Goal: Check status: Check status

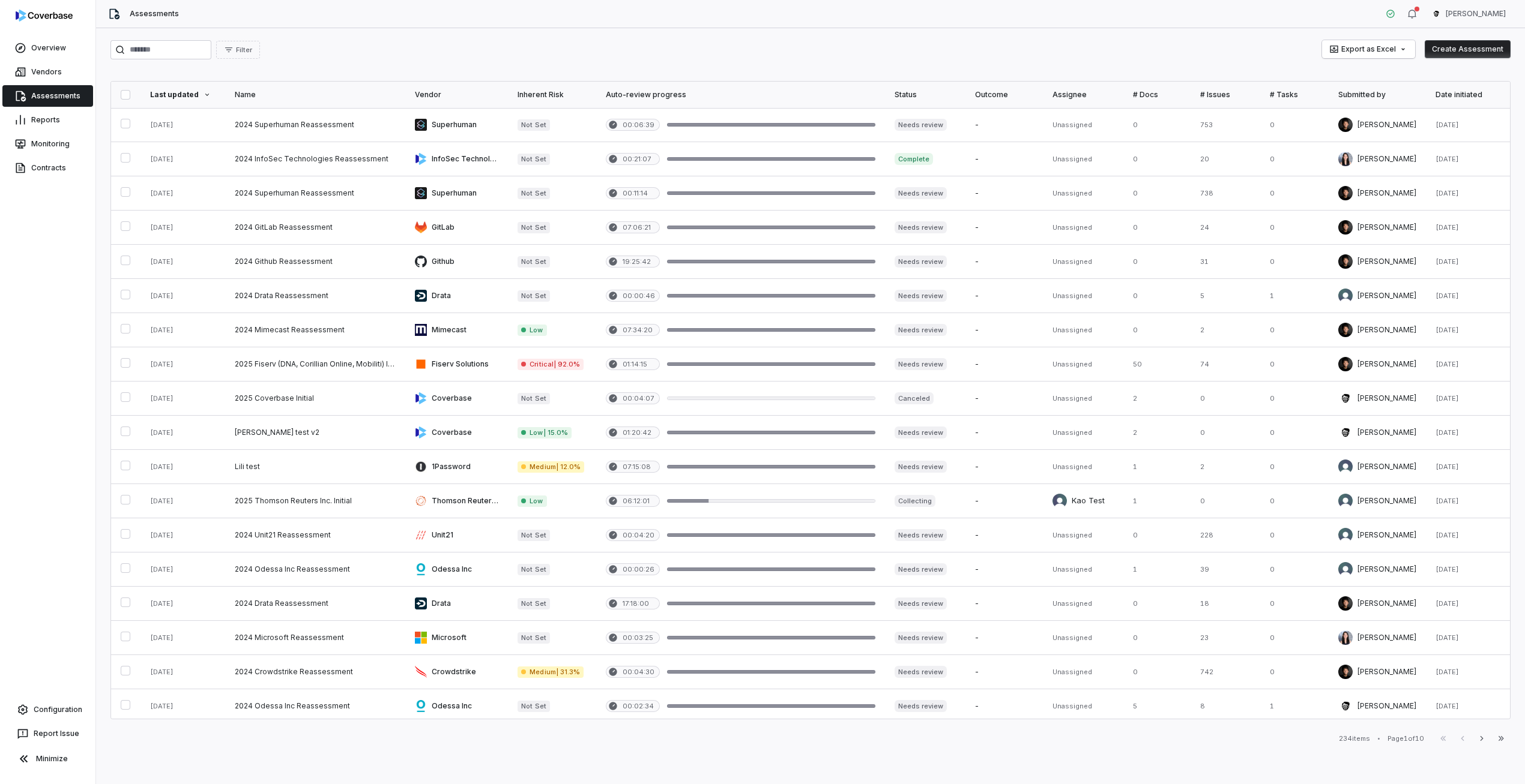
click at [791, 32] on div "Filter Export as Excel Create Assessment Last updated Name Vendor Inherent Risk…" at bounding box center [811, 407] width 1429 height 756
click at [665, 54] on div "Filter Export as Excel Create Assessment" at bounding box center [810, 50] width 1400 height 19
click at [1104, 88] on th "Date initiated" at bounding box center [1468, 95] width 84 height 27
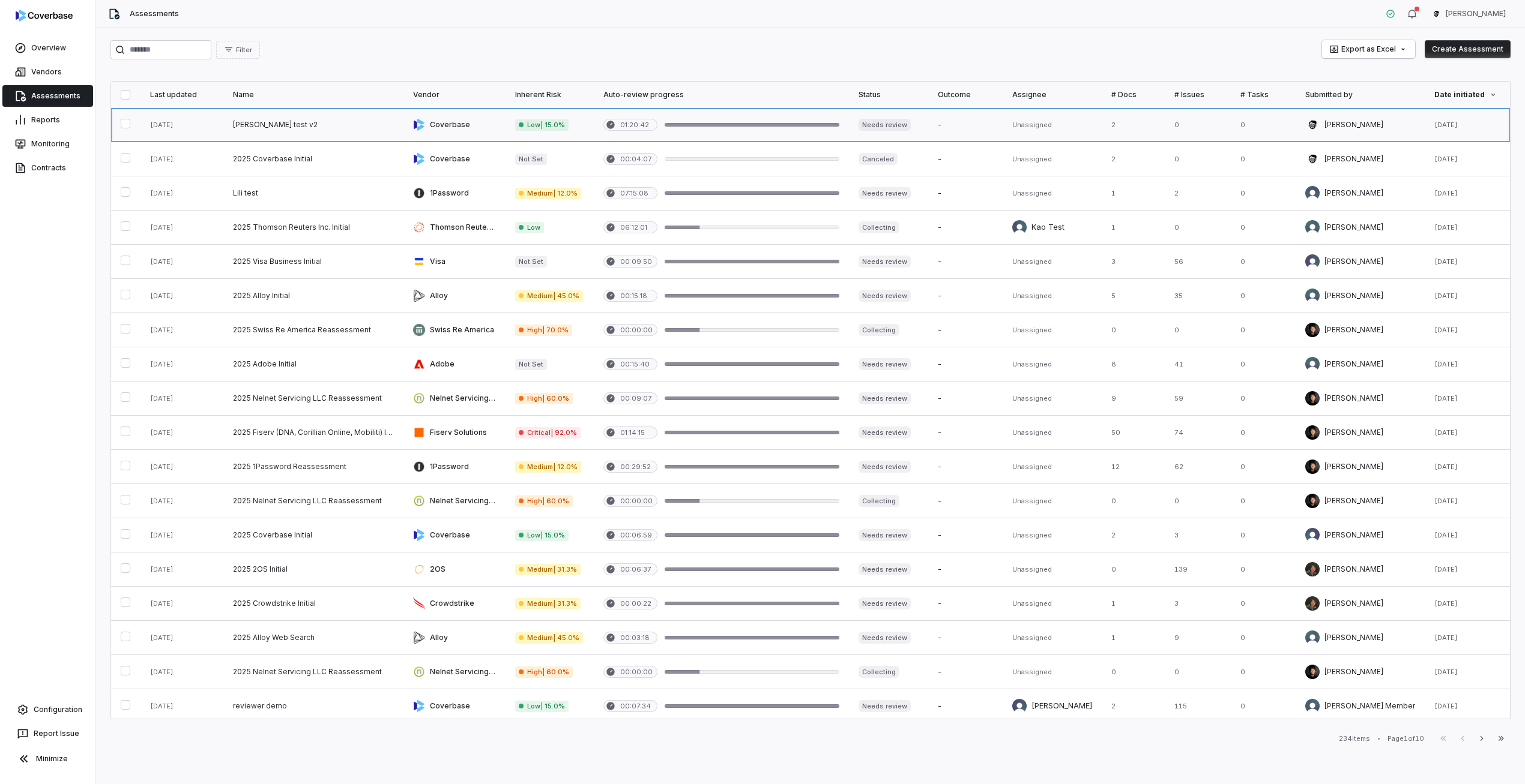
click at [1104, 132] on link at bounding box center [1360, 125] width 129 height 34
